Goal: Participate in discussion

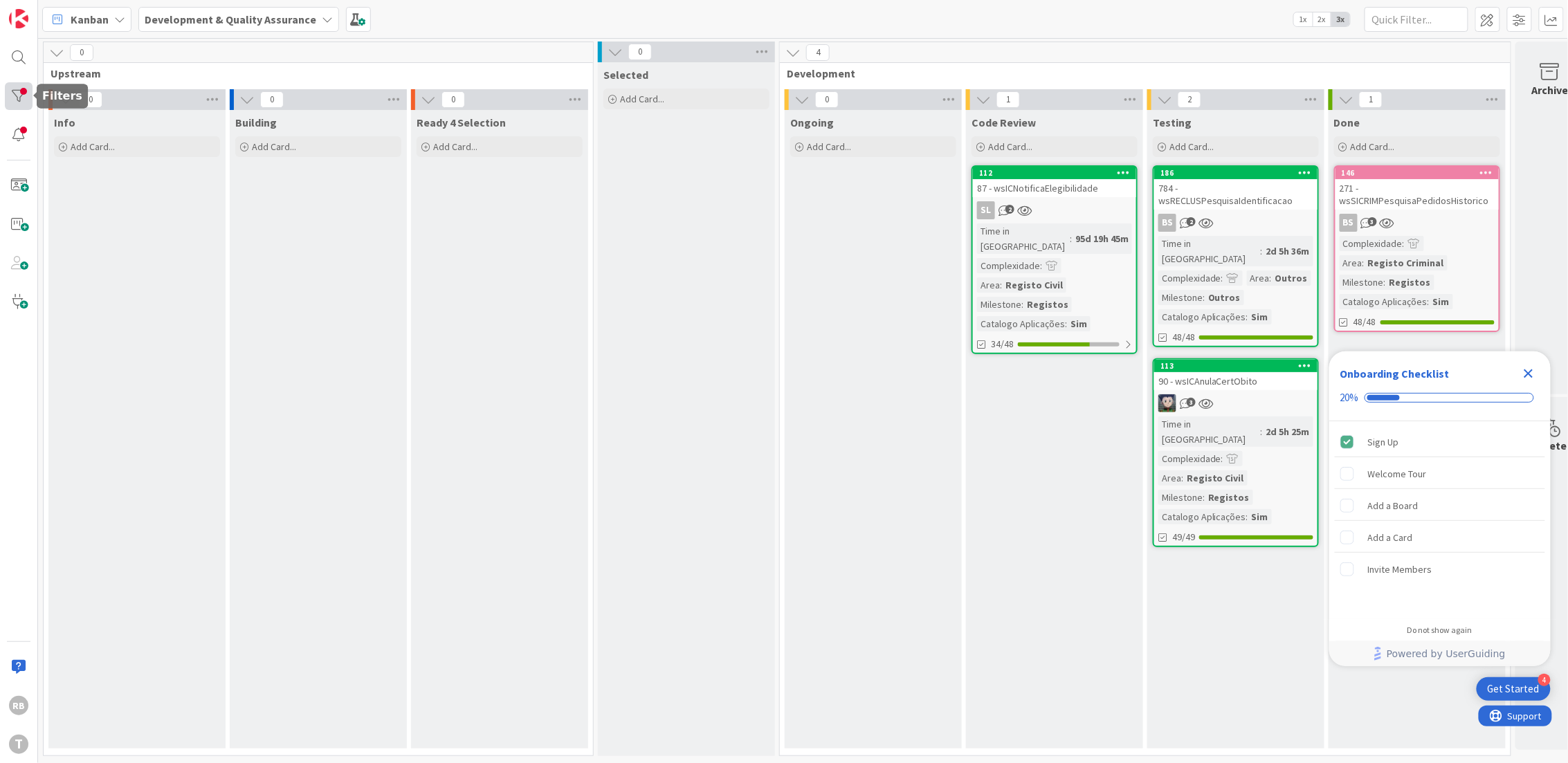
click at [26, 102] on div at bounding box center [18, 96] width 28 height 28
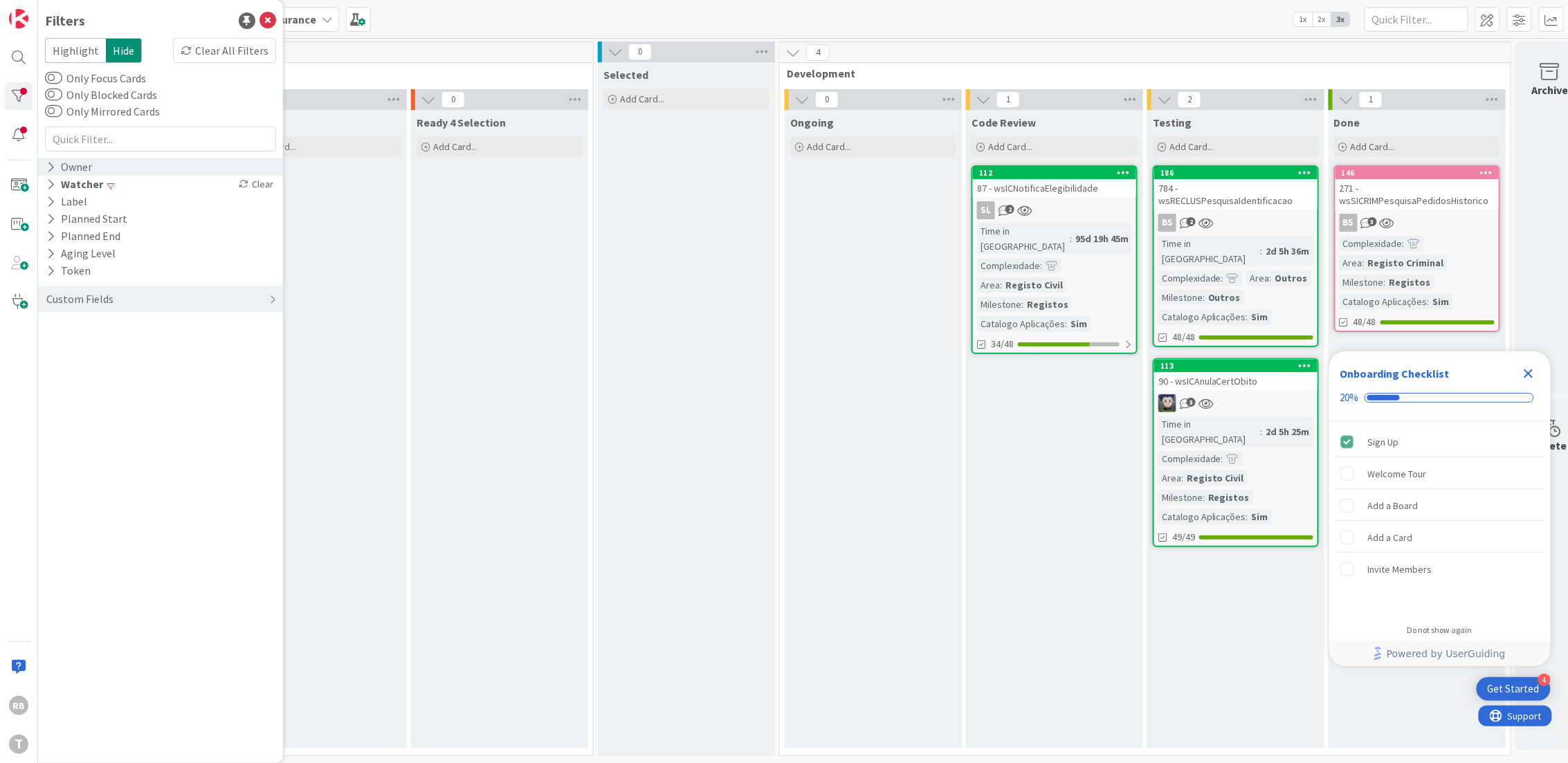
click at [94, 167] on div "Owner" at bounding box center [161, 166] width 245 height 17
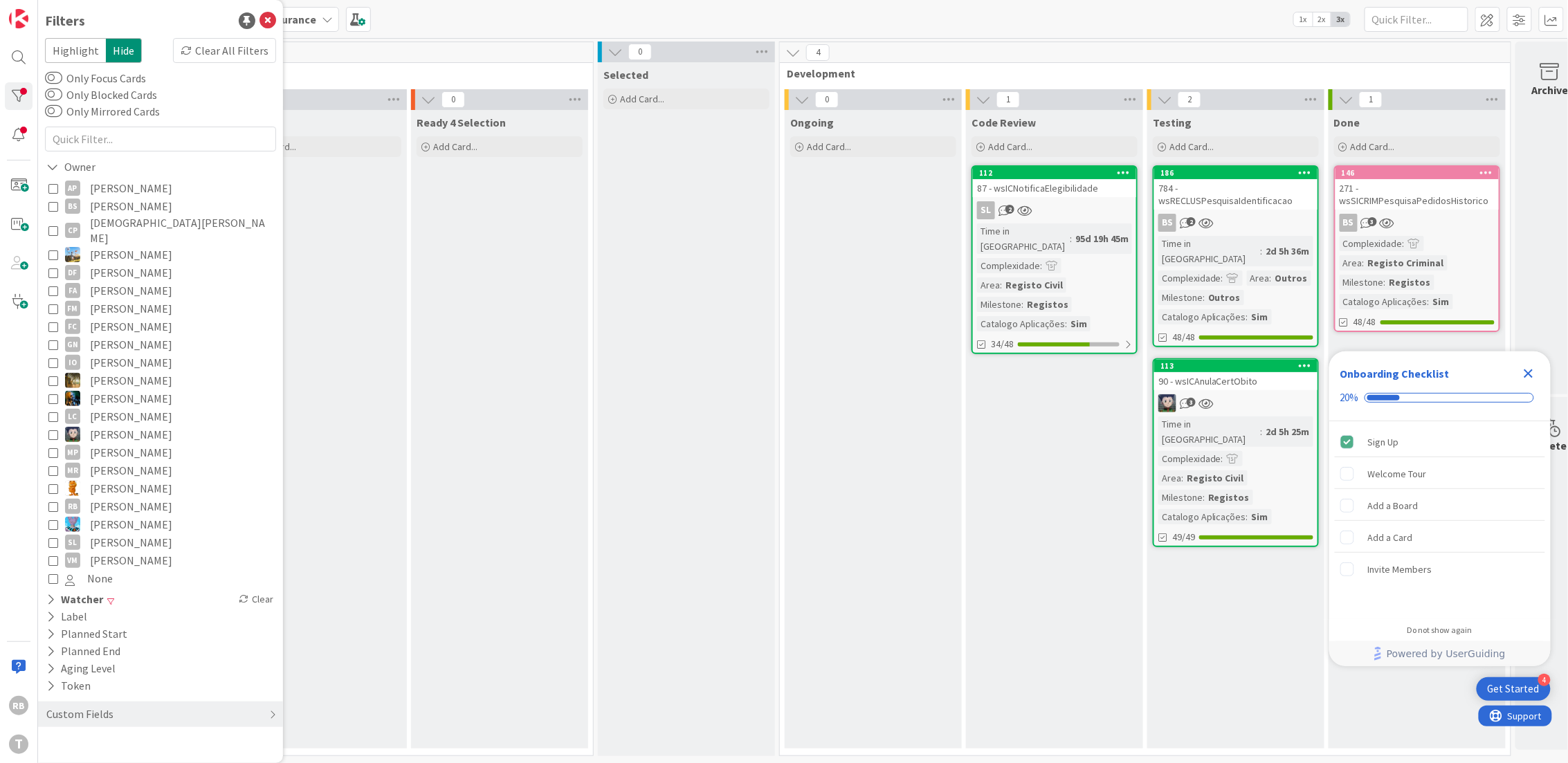
click at [87, 498] on button "RB Renato Barros" at bounding box center [160, 507] width 224 height 18
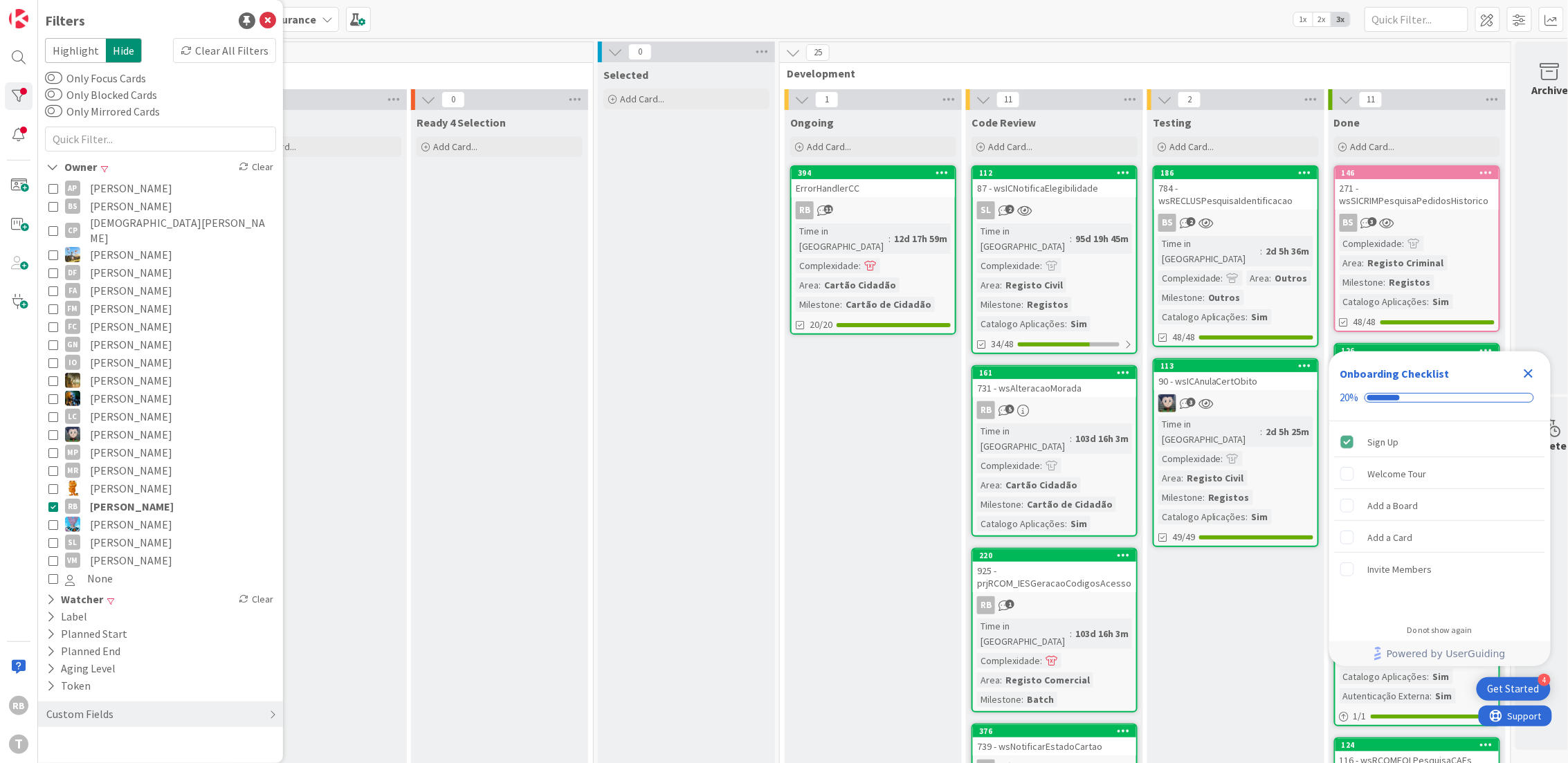
click at [838, 191] on div "ErrorHandlerCC" at bounding box center [873, 189] width 164 height 18
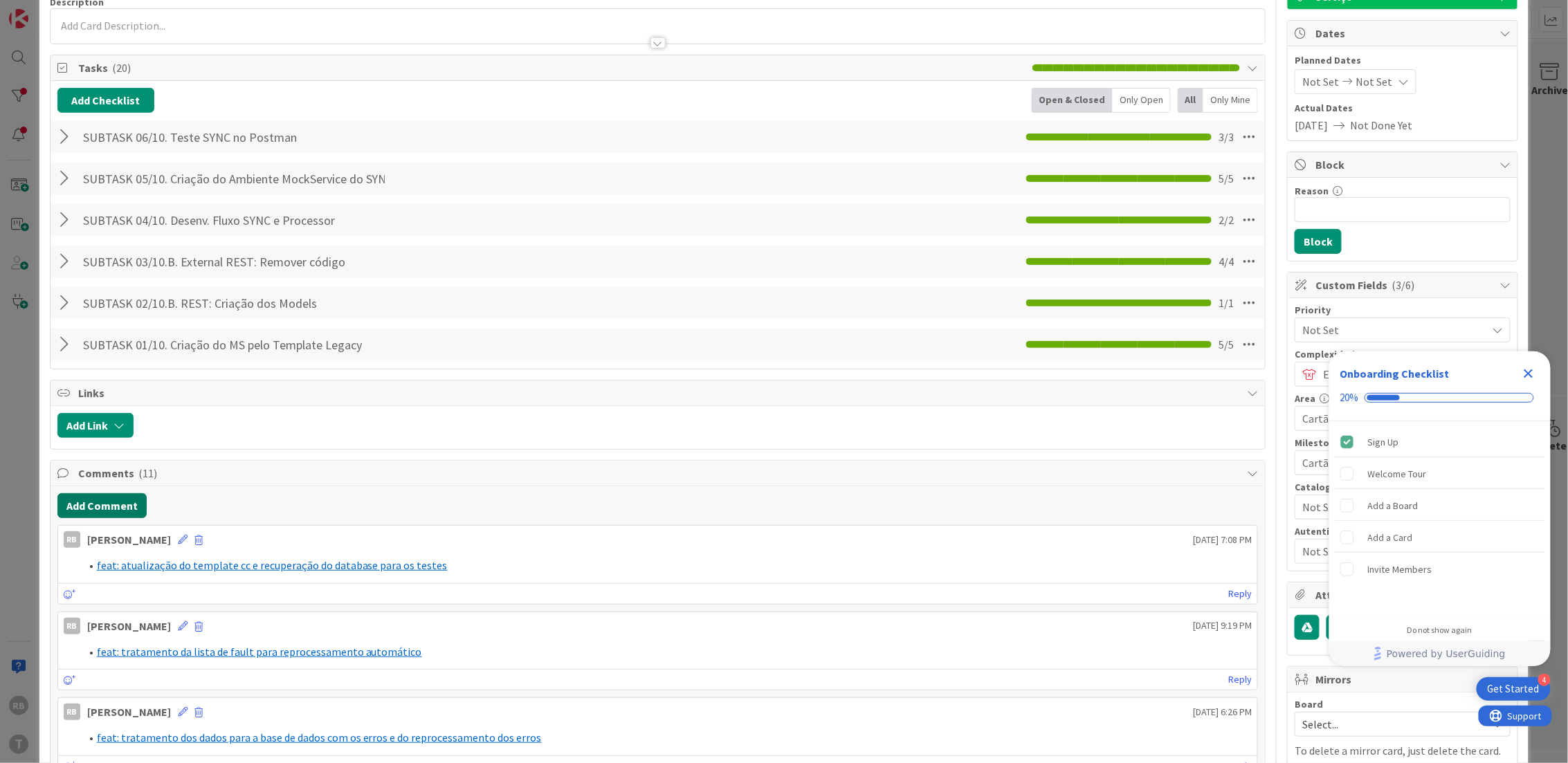
scroll to position [369, 0]
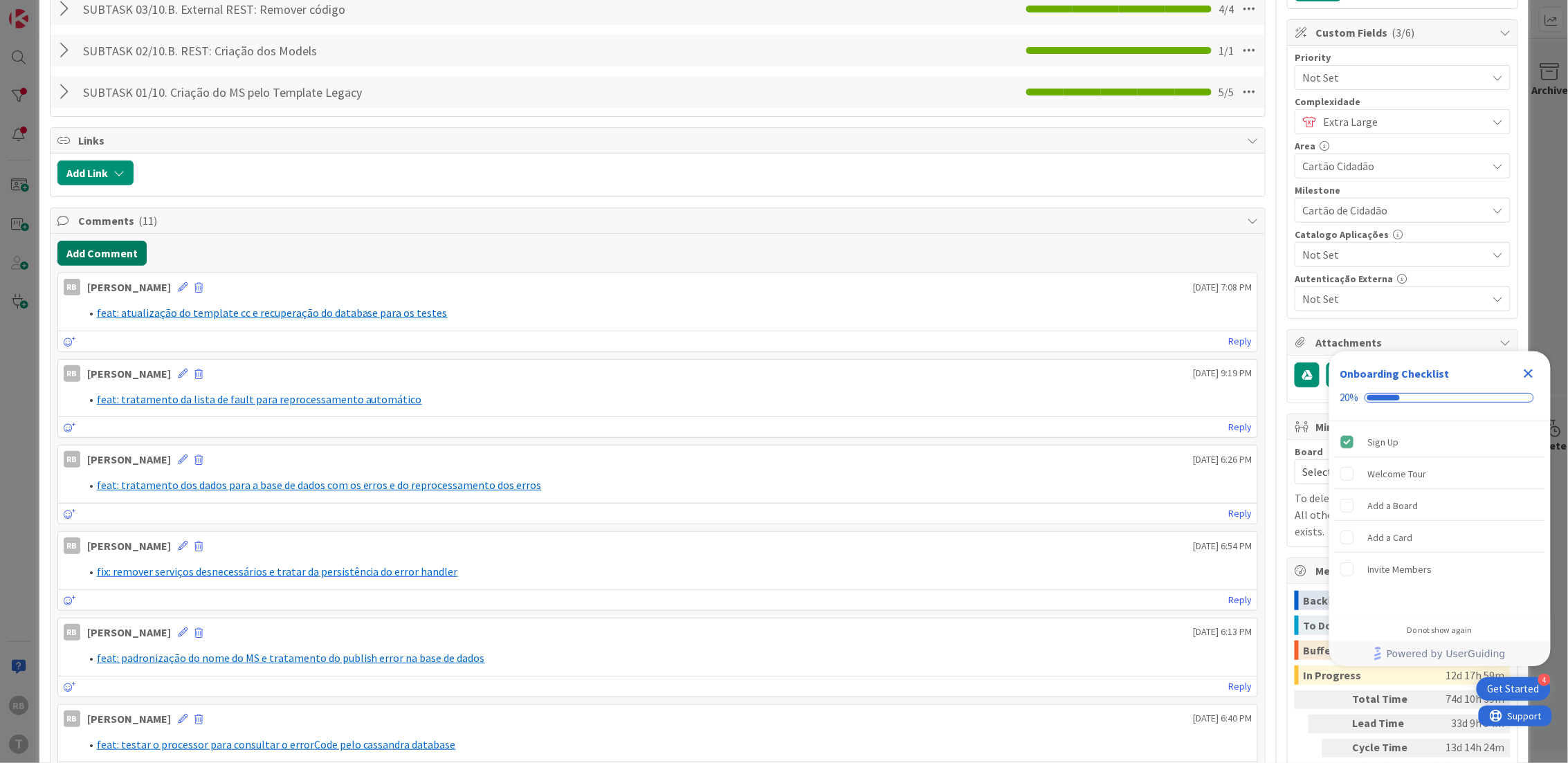
click at [111, 255] on button "Add Comment" at bounding box center [102, 253] width 89 height 25
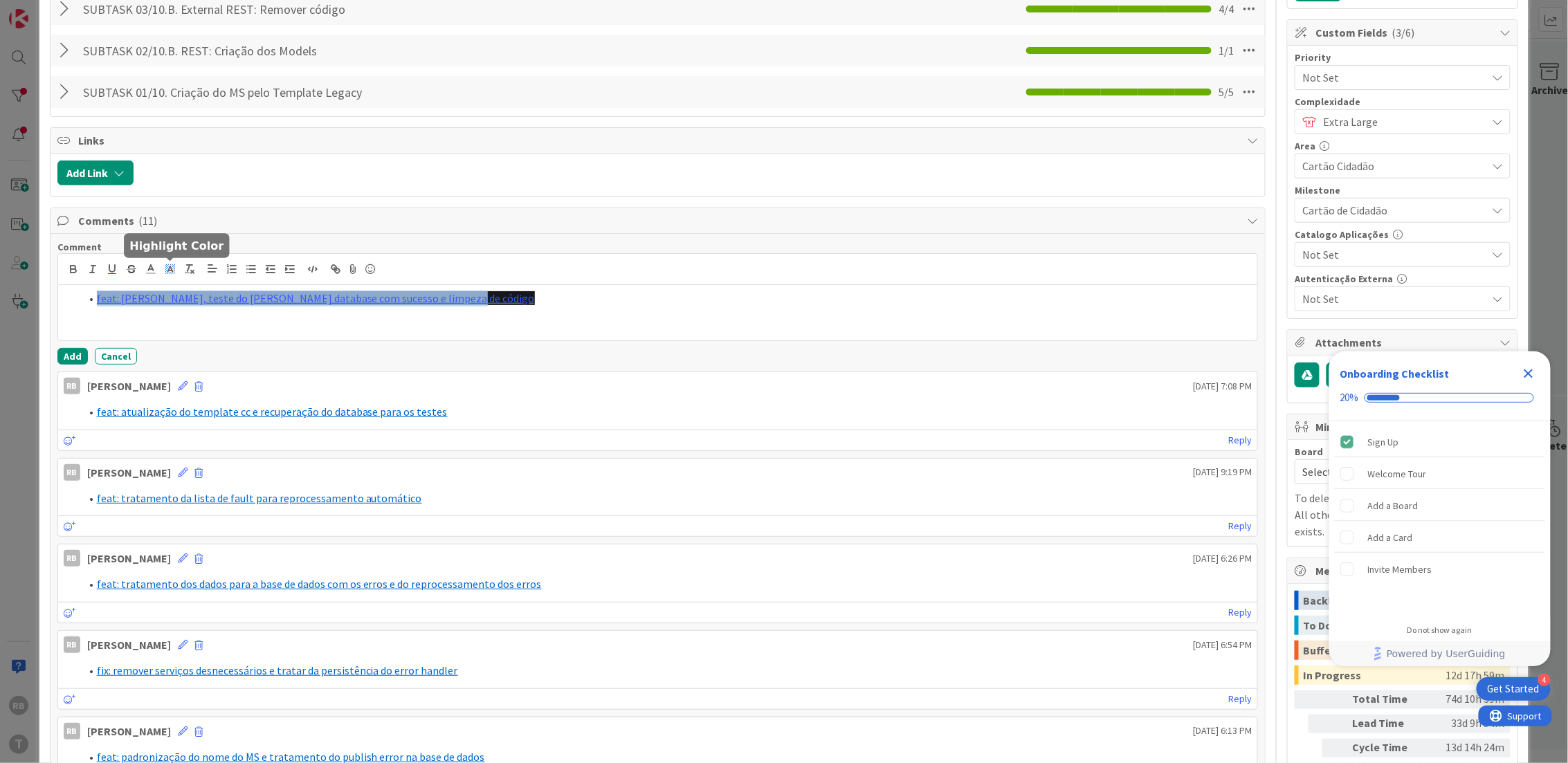
click at [166, 272] on icon at bounding box center [170, 269] width 13 height 13
click at [177, 302] on span at bounding box center [172, 301] width 11 height 11
click at [165, 329] on div "feat: ajustes, teste do cassandra database com sucesso e limpeza de código" at bounding box center [658, 313] width 1200 height 55
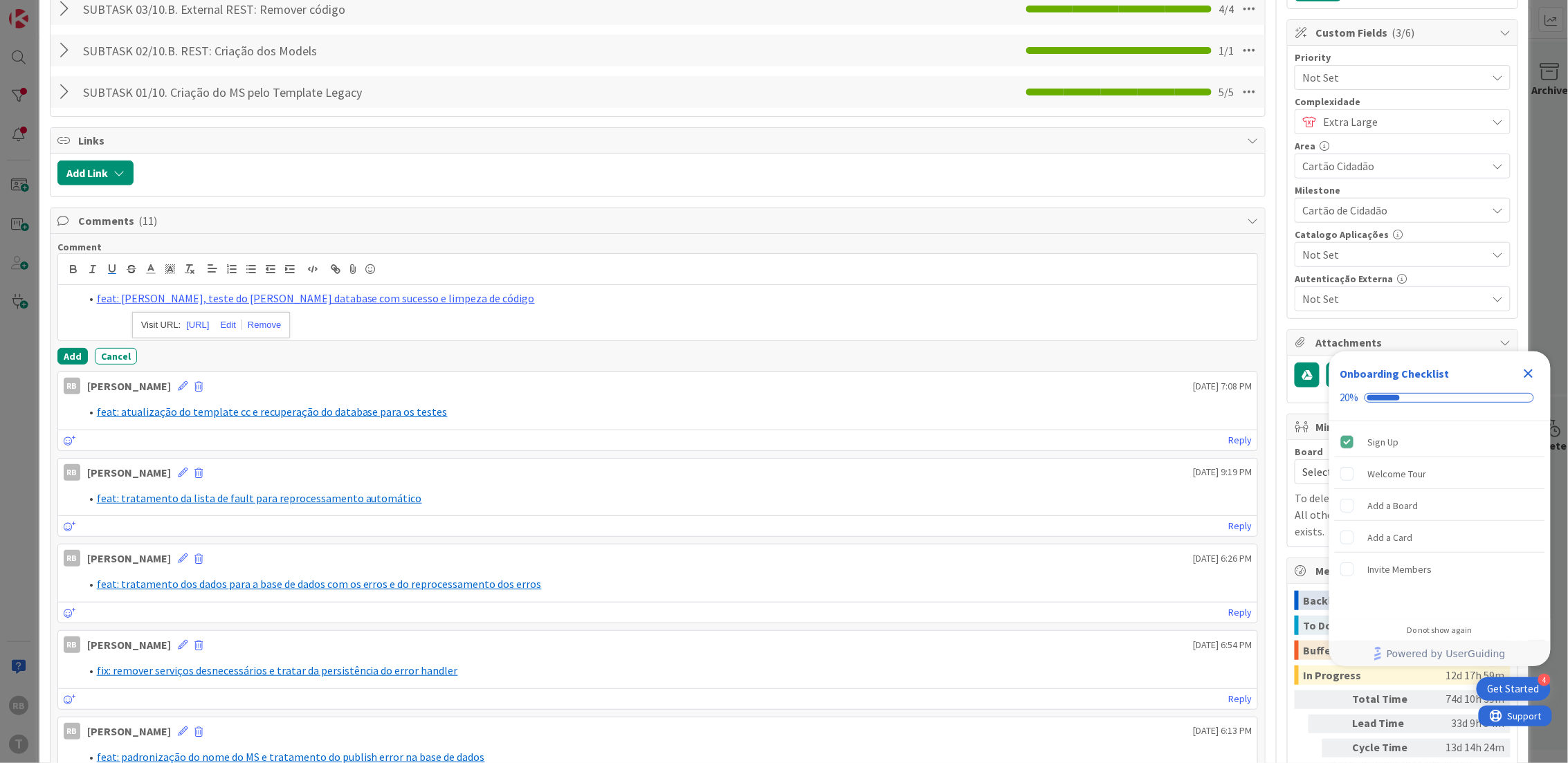
click at [90, 329] on div "feat: ajustes, teste do cassandra database com sucesso e limpeza de código" at bounding box center [658, 313] width 1200 height 55
click at [63, 365] on button "Add" at bounding box center [72, 356] width 30 height 17
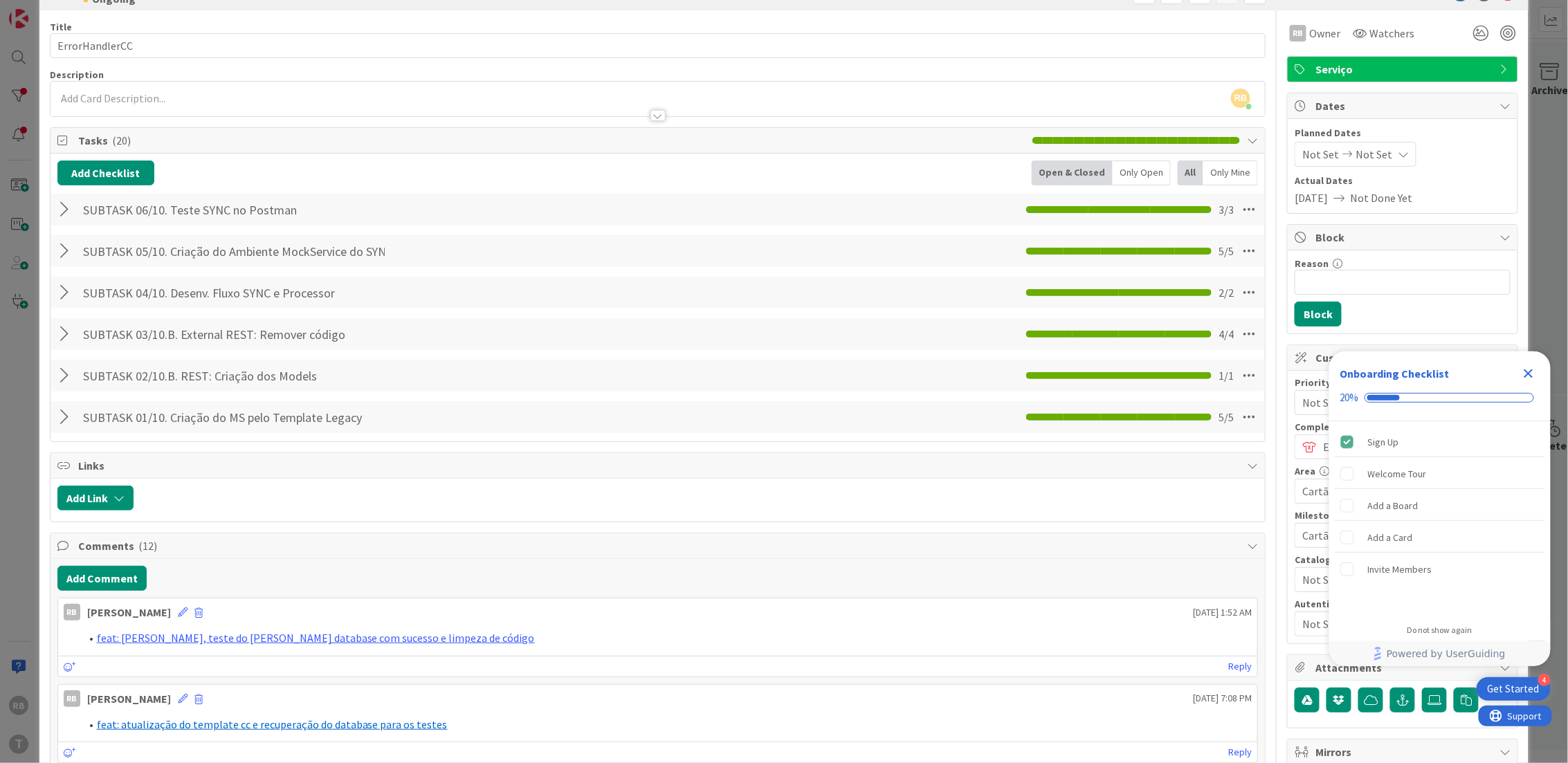
scroll to position [0, 0]
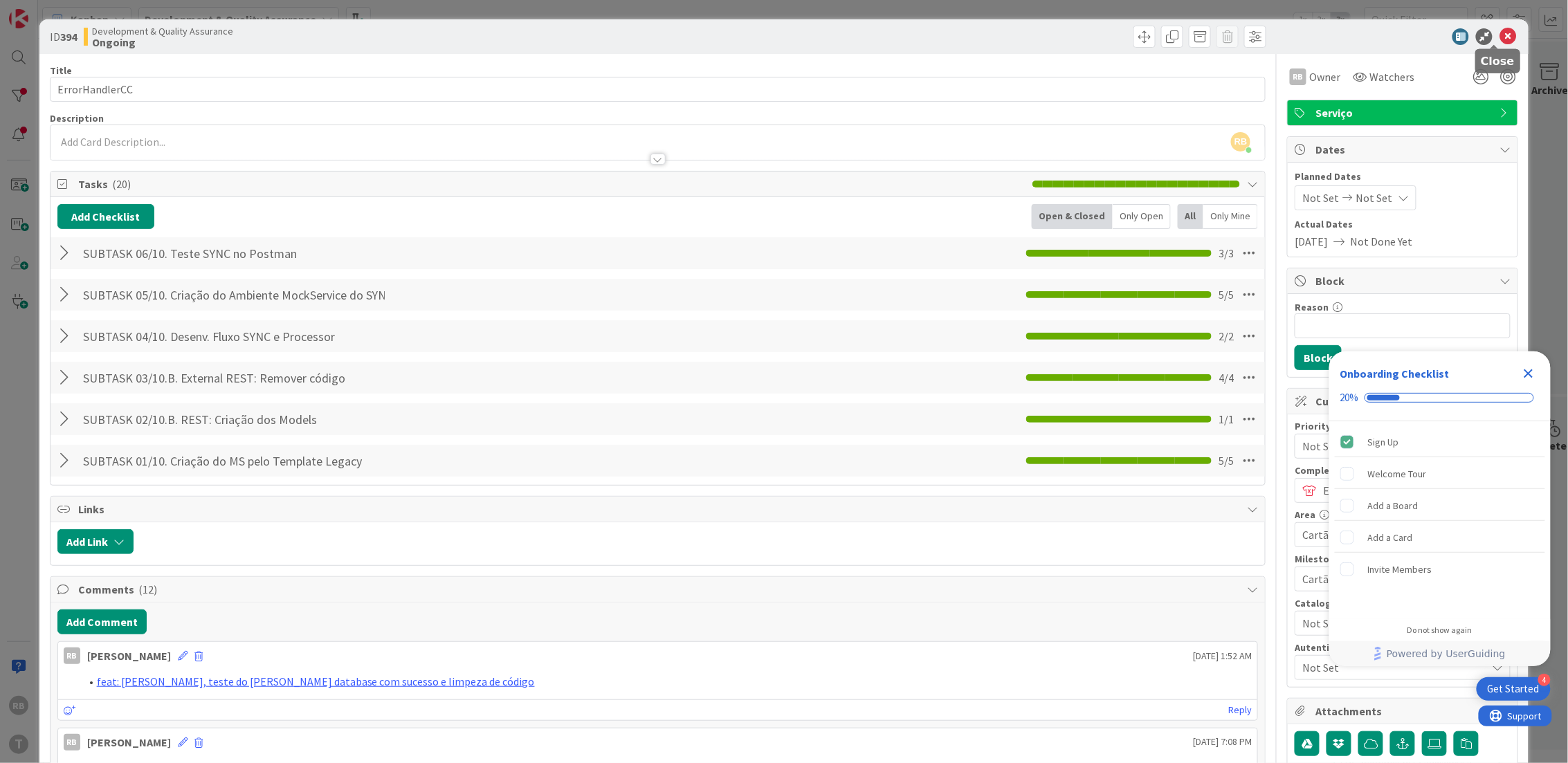
click at [1500, 35] on icon at bounding box center [1508, 37] width 17 height 17
